Goal: Task Accomplishment & Management: Use online tool/utility

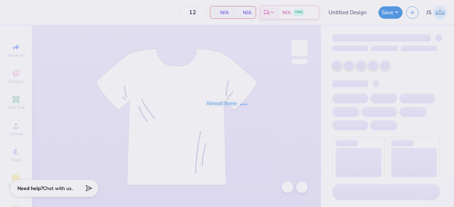
type input "50"
type input "AXO Seniors 2025"
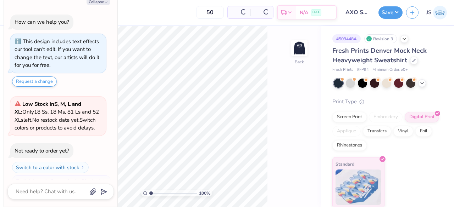
scroll to position [11, 0]
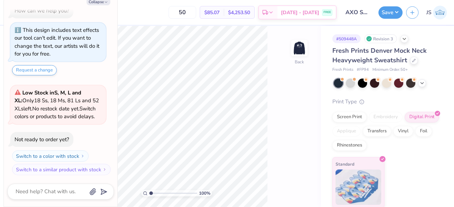
click at [378, 39] on div "Revision 3" at bounding box center [380, 38] width 33 height 9
click at [396, 37] on div "Revision 3" at bounding box center [380, 38] width 33 height 9
click at [406, 40] on icon at bounding box center [405, 38] width 6 height 6
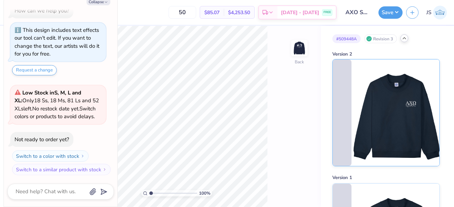
scroll to position [2, 0]
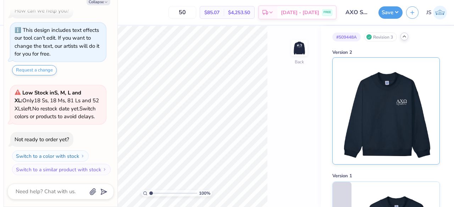
click at [369, 104] on img at bounding box center [386, 111] width 88 height 107
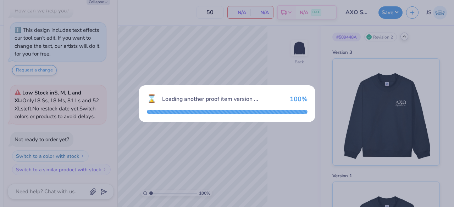
click at [293, 52] on div "⌛ Loading another proof item version ... 100 %" at bounding box center [227, 103] width 454 height 207
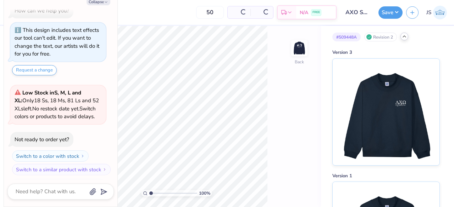
scroll to position [68, 0]
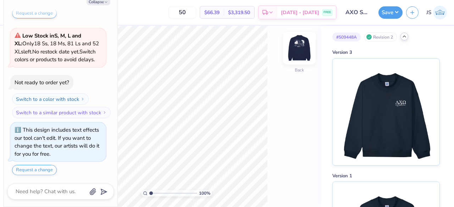
click at [298, 44] on img at bounding box center [299, 48] width 28 height 28
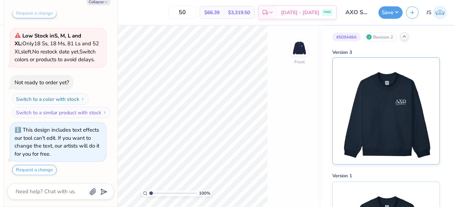
click at [362, 93] on img at bounding box center [386, 111] width 88 height 107
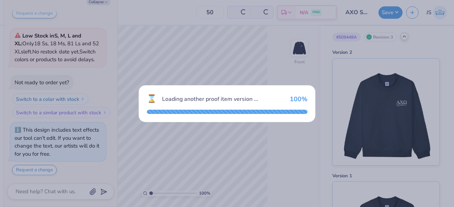
scroll to position [125, 0]
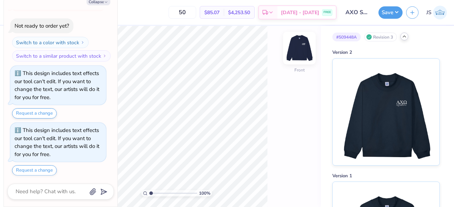
click at [301, 47] on img at bounding box center [299, 48] width 28 height 28
click at [345, 35] on div "# 509448A" at bounding box center [346, 37] width 28 height 9
copy div "509448A"
click at [284, 189] on icon at bounding box center [287, 187] width 7 height 7
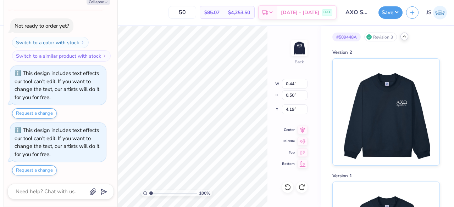
click at [311, 79] on div "100 % Back W 0.44 0.44 " H 0.50 0.50 " Y 4.19 4.19 " Center Middle Top Bottom" at bounding box center [176, 117] width 289 height 182
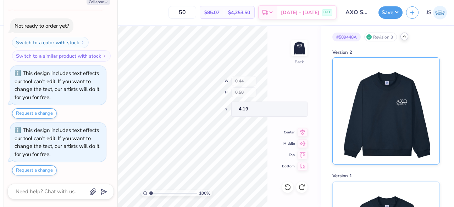
click at [363, 92] on img at bounding box center [386, 111] width 88 height 107
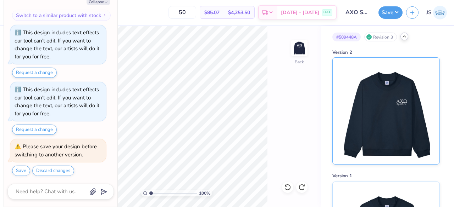
click at [363, 92] on img at bounding box center [386, 111] width 88 height 107
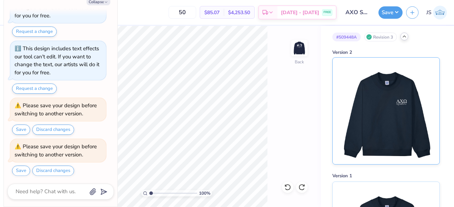
scroll to position [0, 0]
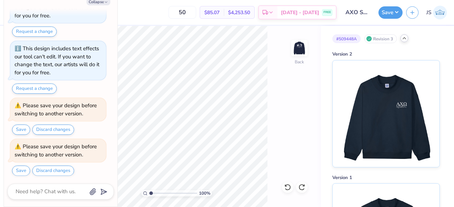
click at [377, 38] on div "Revision 3" at bounding box center [380, 38] width 33 height 9
type textarea "x"
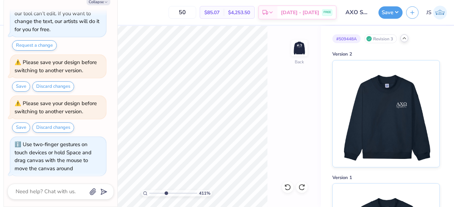
type input "4.15517018150672"
type textarea "x"
type input "4.94"
type textarea "x"
type input "4.22"
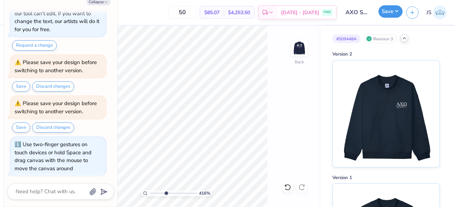
click at [385, 10] on button "Save" at bounding box center [390, 11] width 24 height 12
type textarea "x"
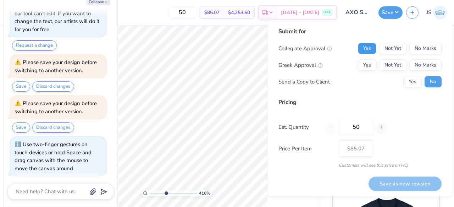
click at [364, 50] on button "Yes" at bounding box center [367, 48] width 18 height 11
click at [361, 65] on button "Yes" at bounding box center [367, 65] width 18 height 11
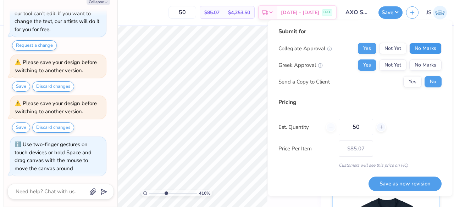
click at [416, 52] on button "No Marks" at bounding box center [425, 48] width 32 height 11
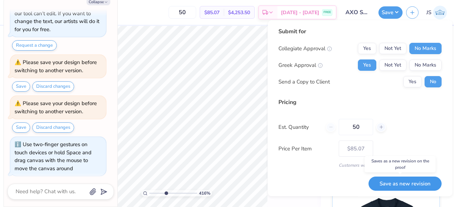
click at [393, 182] on button "Save as new revision" at bounding box center [405, 184] width 73 height 15
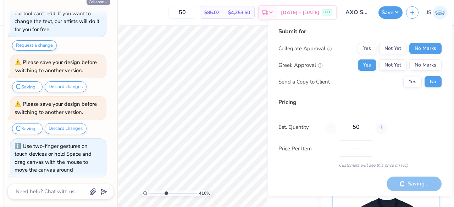
type input "$85.07"
type textarea "x"
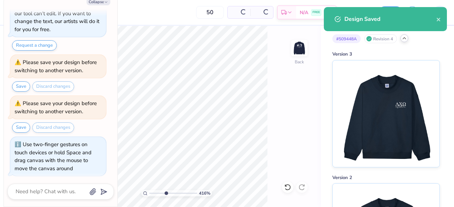
type input "– –"
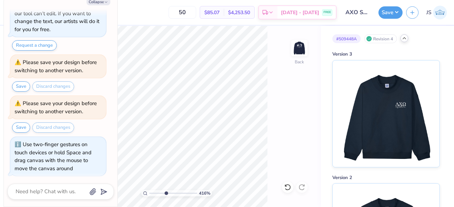
type textarea "x"
type input "0.63"
click at [305, 86] on input "0.63" at bounding box center [295, 84] width 26 height 10
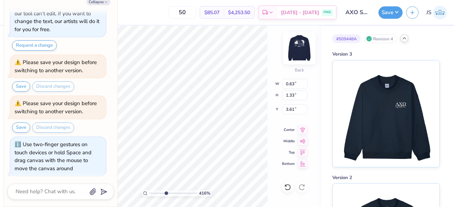
type textarea "x"
type input "1.30"
type input "3.62"
click at [302, 45] on img at bounding box center [299, 48] width 28 height 28
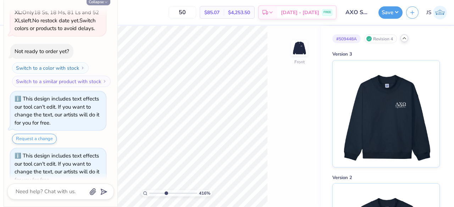
scroll to position [73, 0]
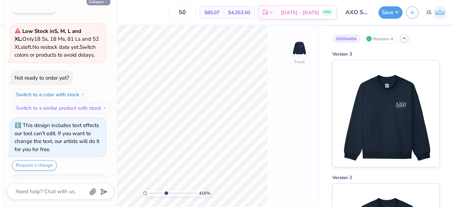
click at [96, 1] on button "Collapse" at bounding box center [99, 1] width 24 height 7
type textarea "x"
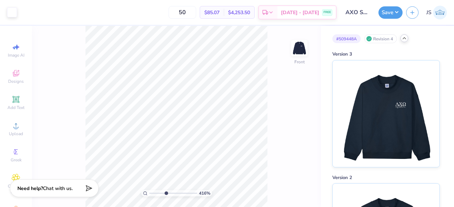
click at [405, 42] on div at bounding box center [404, 38] width 8 height 8
